Goal: Book appointment/travel/reservation

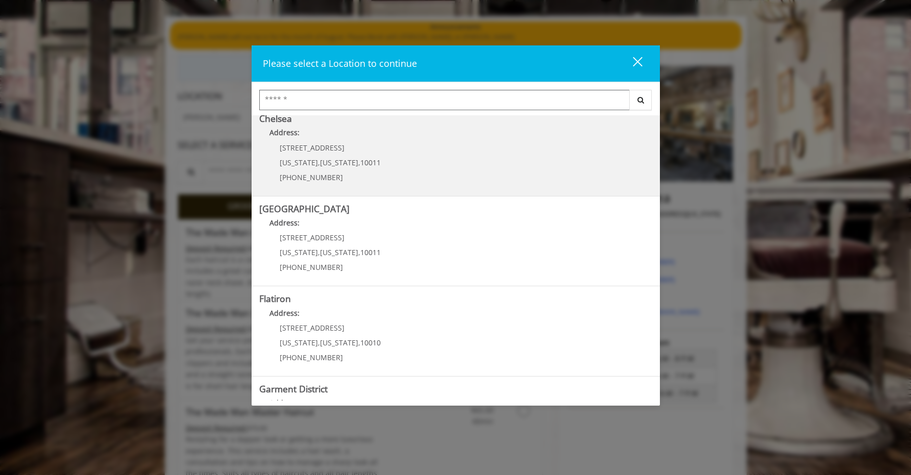
scroll to position [165, 0]
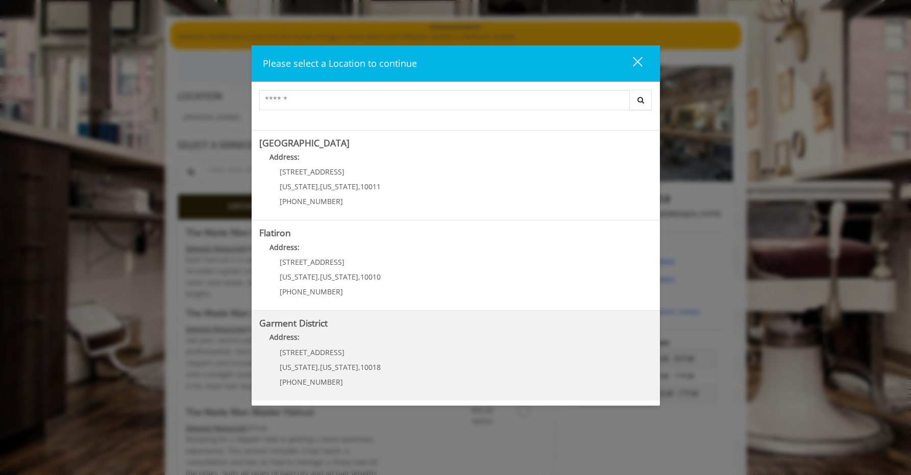
click at [420, 341] on District "Address:" at bounding box center [455, 340] width 393 height 16
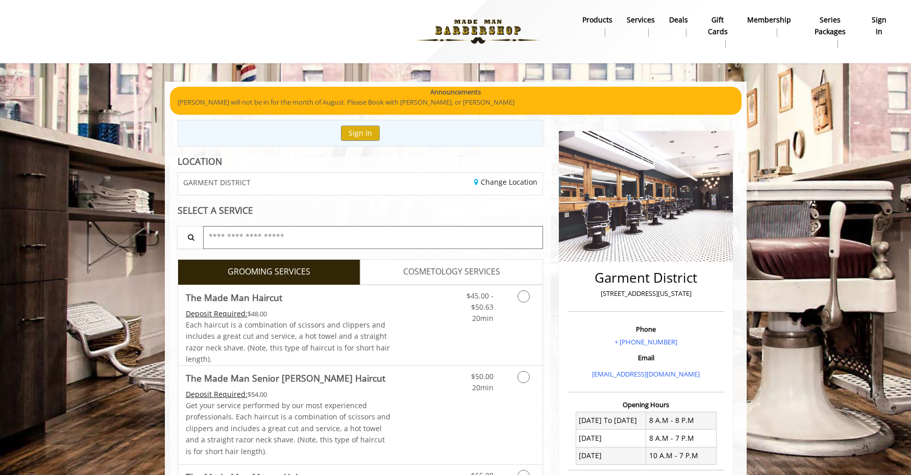
click at [399, 228] on input "text" at bounding box center [373, 237] width 340 height 23
type input "*******"
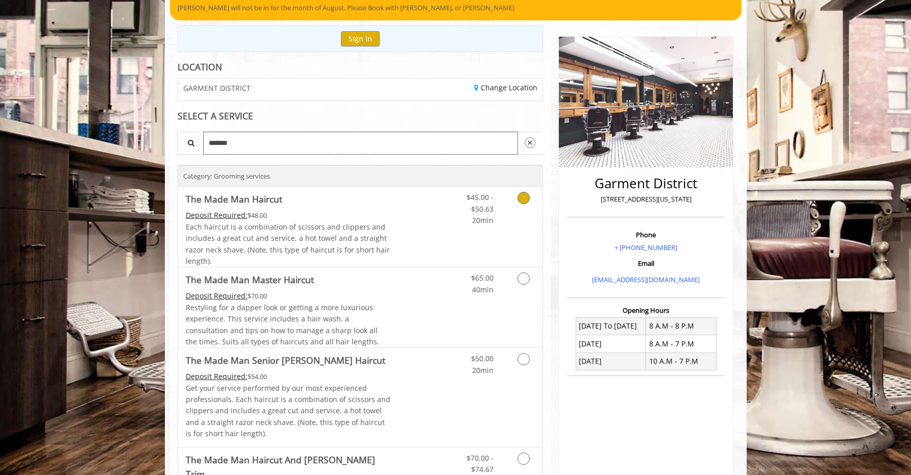
scroll to position [95, 0]
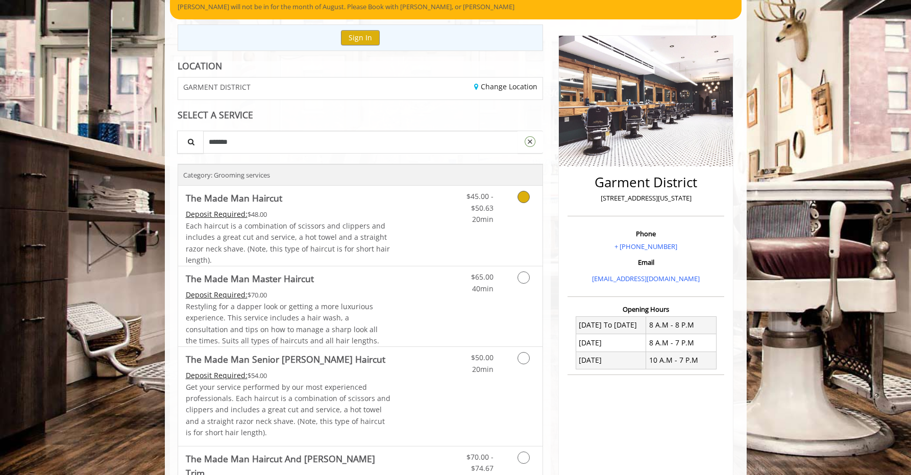
click at [528, 199] on icon "Grooming services" at bounding box center [523, 197] width 12 height 12
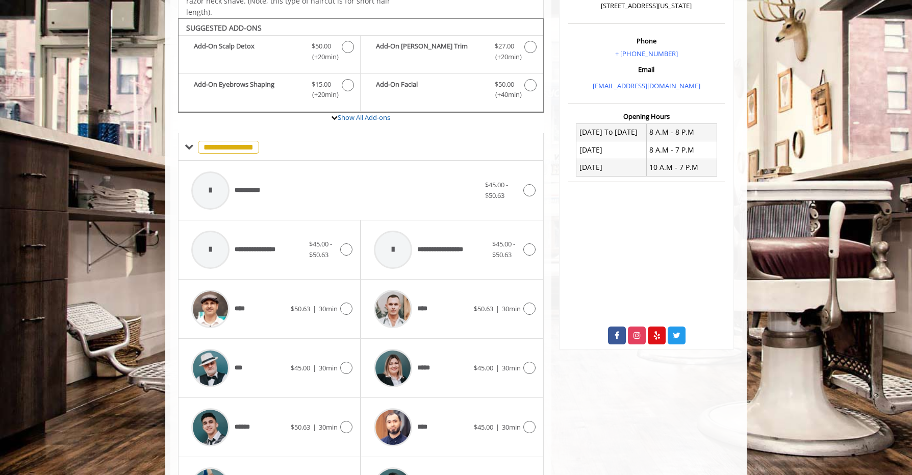
scroll to position [306, 0]
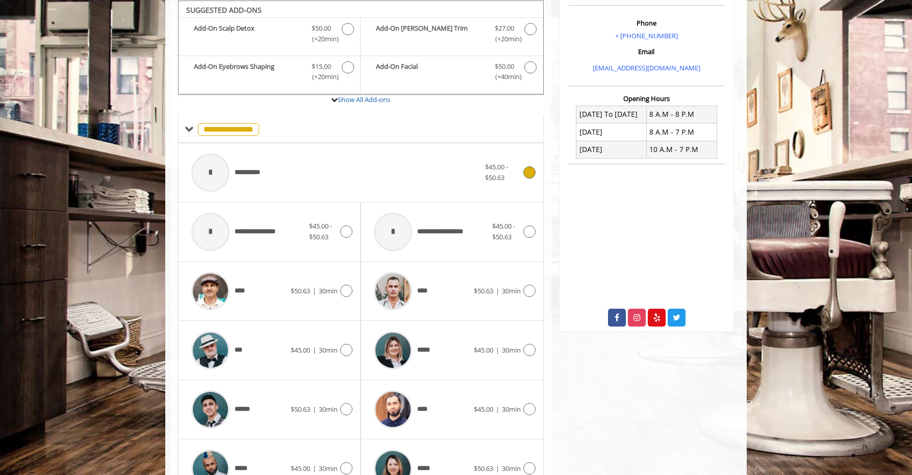
click at [506, 174] on span "$45.00 - $50.63" at bounding box center [502, 172] width 35 height 21
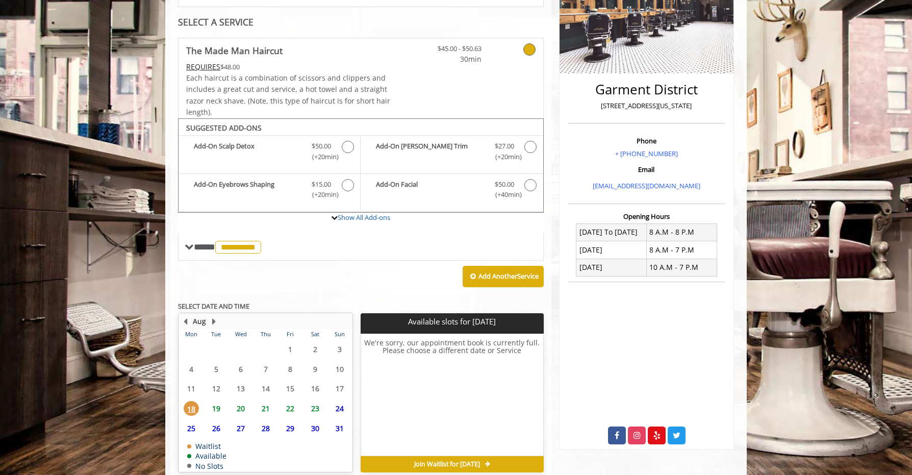
scroll to position [235, 0]
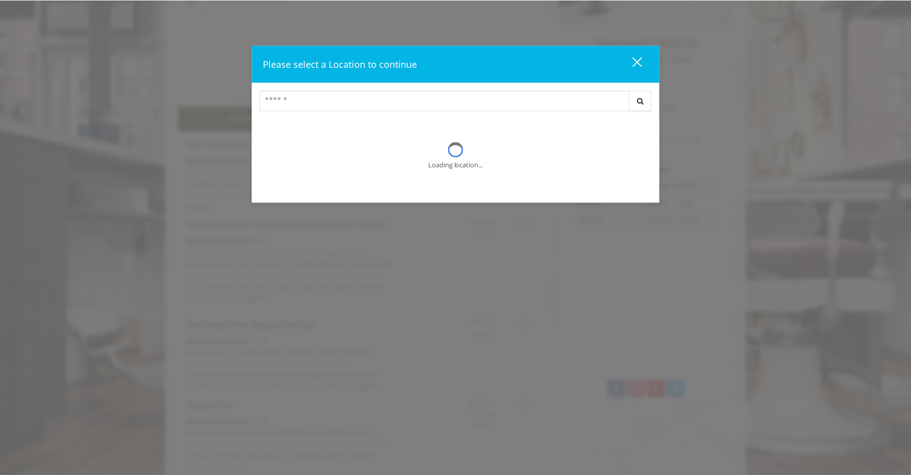
scroll to position [65, 0]
